Goal: Task Accomplishment & Management: Complete application form

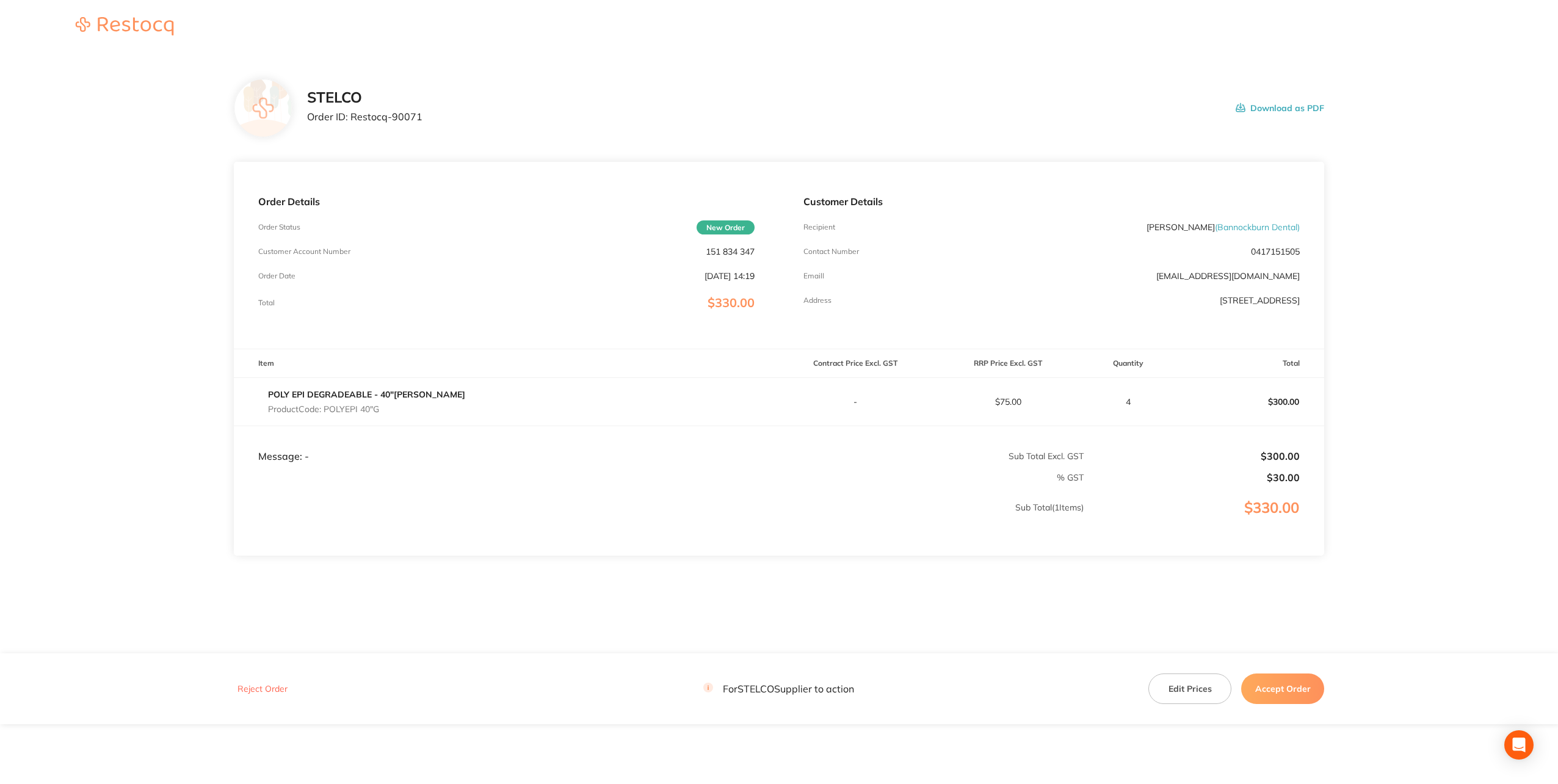
click at [1291, 690] on button "Accept Order" at bounding box center [1282, 688] width 83 height 31
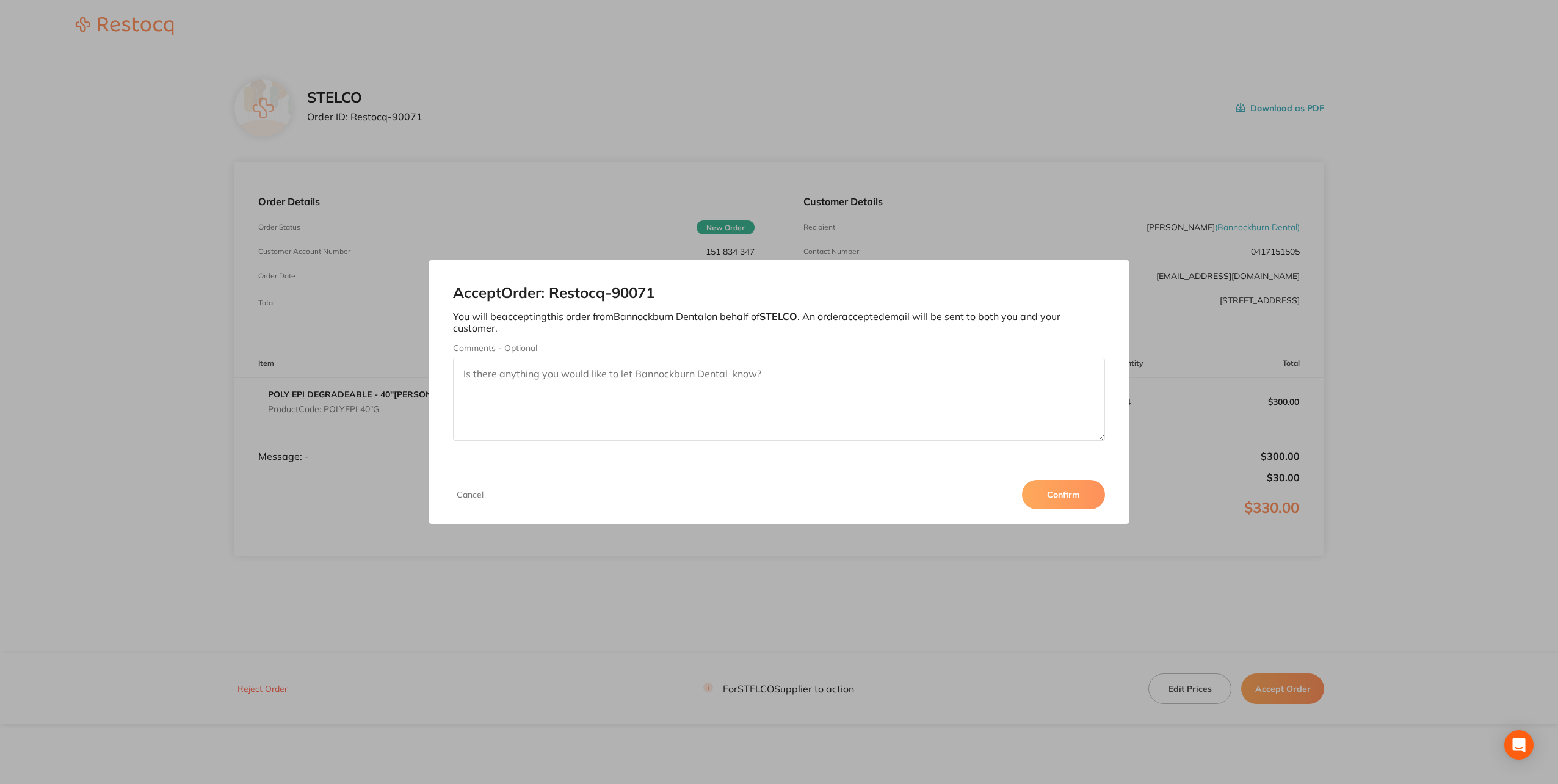
click at [504, 375] on textarea "Comments - Optional" at bounding box center [779, 399] width 652 height 83
click at [1067, 491] on button "Confirm" at bounding box center [1063, 494] width 83 height 29
